Goal: Task Accomplishment & Management: Manage account settings

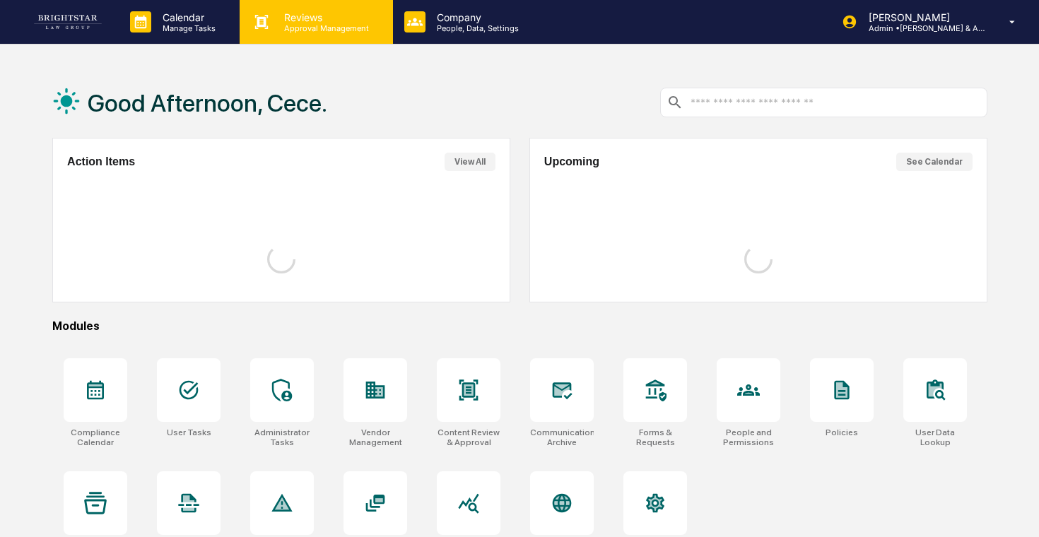
click at [286, 28] on p "Approval Management" at bounding box center [324, 28] width 103 height 10
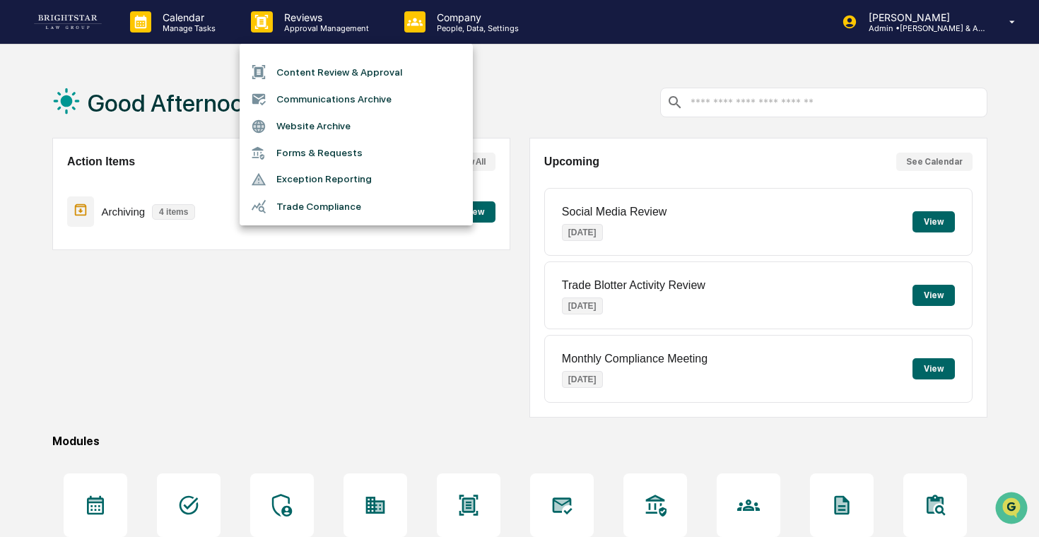
click at [297, 149] on li "Forms & Requests" at bounding box center [356, 153] width 233 height 26
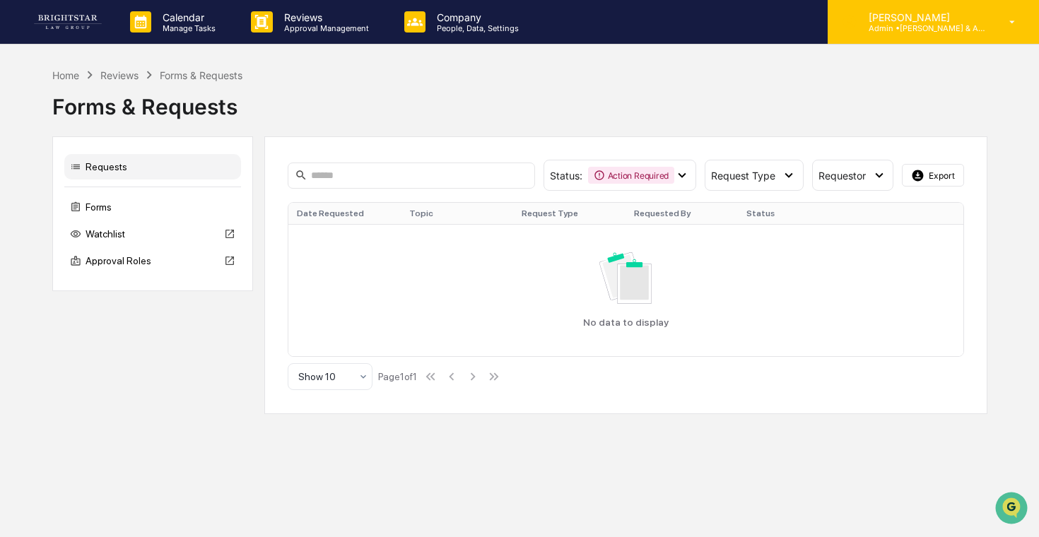
click at [987, 23] on p "Admin • [PERSON_NAME] & Associates" at bounding box center [924, 28] width 132 height 10
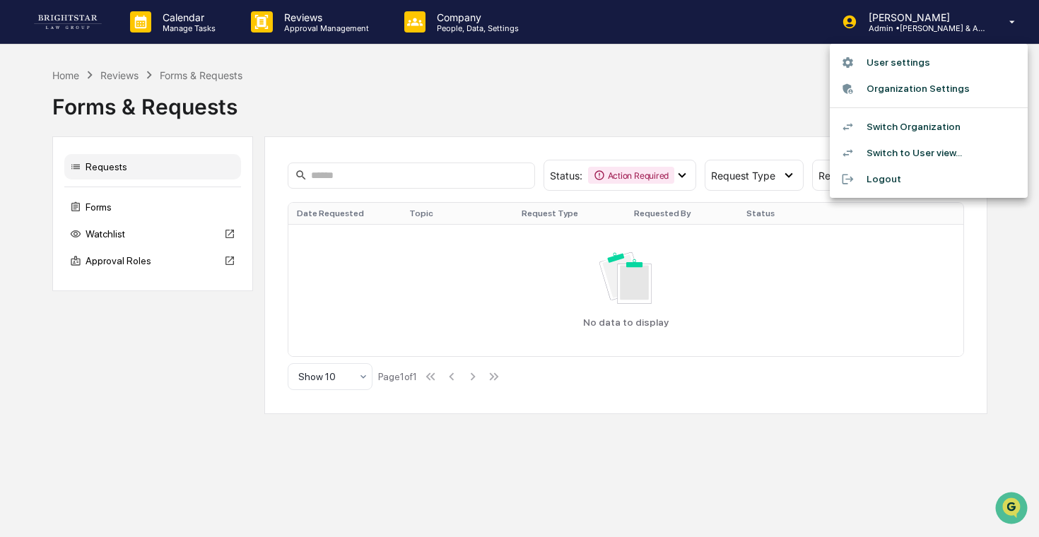
click at [163, 225] on div at bounding box center [519, 268] width 1039 height 537
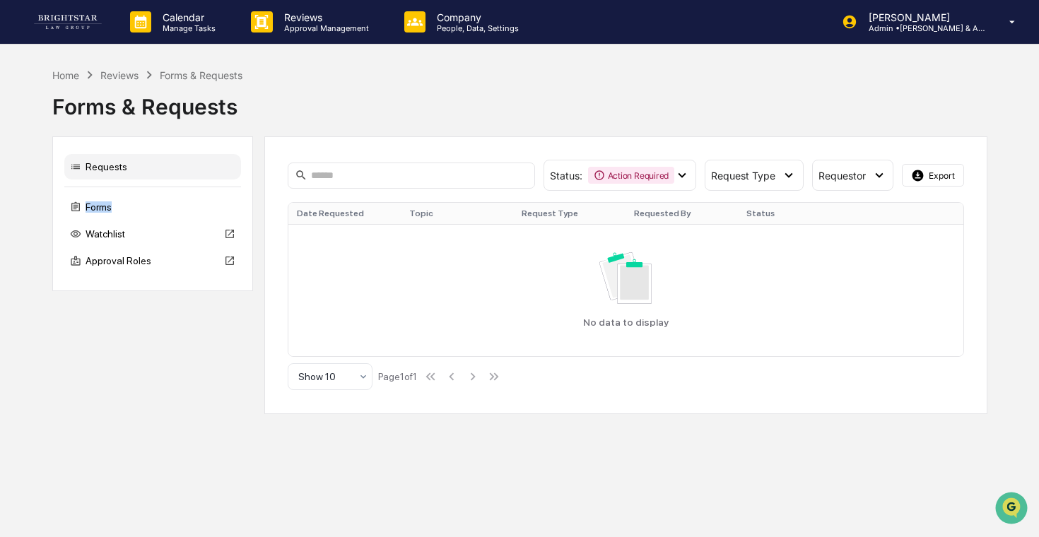
click at [187, 202] on div "Forms" at bounding box center [152, 206] width 177 height 25
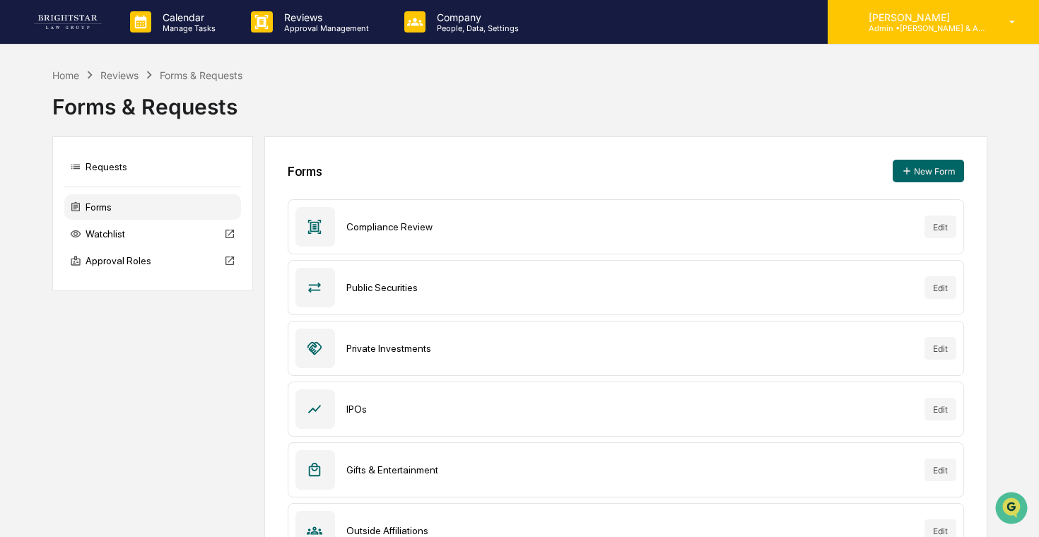
click at [965, 32] on p "Admin • [PERSON_NAME] & Associates" at bounding box center [924, 28] width 132 height 10
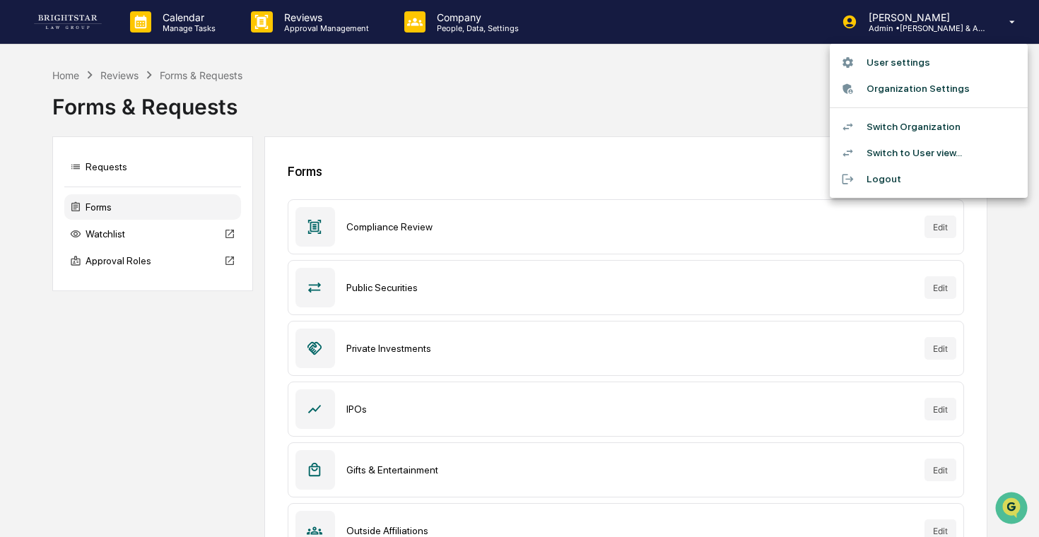
click at [905, 118] on li "Switch Organization" at bounding box center [929, 127] width 198 height 26
